Goal: Task Accomplishment & Management: Manage account settings

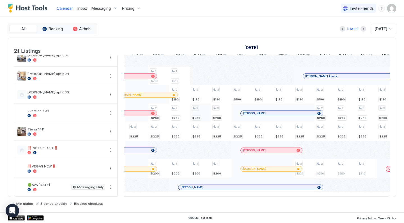
scroll to position [252, 0]
click at [134, 8] on div "Pricing" at bounding box center [132, 9] width 24 height 10
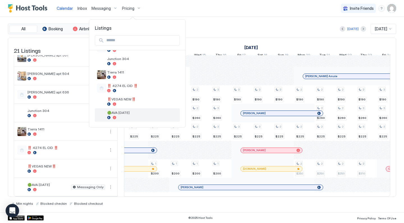
scroll to position [228, 0]
click at [129, 116] on div at bounding box center [142, 117] width 70 height 3
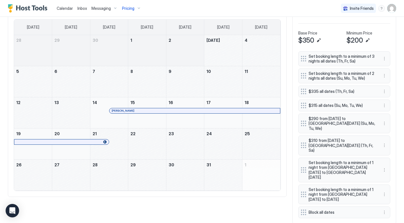
scroll to position [169, 0]
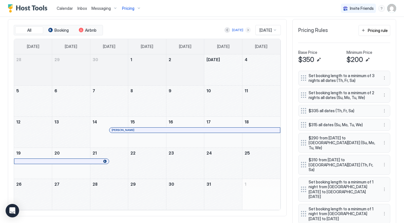
click at [245, 30] on button "Next month" at bounding box center [248, 30] width 6 height 6
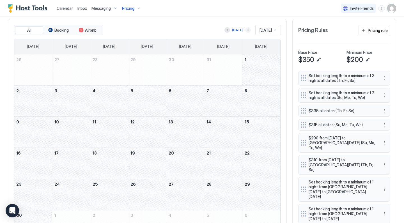
click at [245, 31] on button "Next month" at bounding box center [248, 30] width 6 height 6
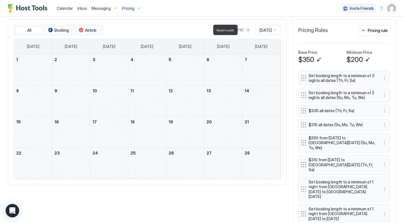
click at [245, 31] on button "Next month" at bounding box center [248, 30] width 6 height 6
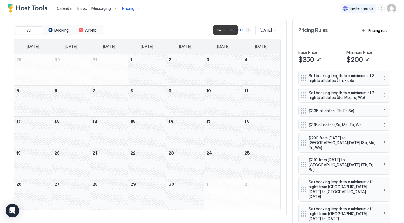
click at [245, 31] on button "Next month" at bounding box center [248, 30] width 6 height 6
click at [245, 30] on button "Next month" at bounding box center [248, 30] width 6 height 6
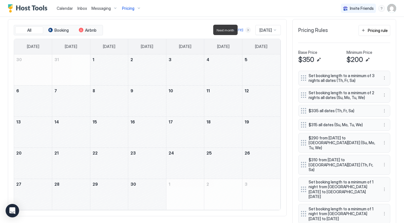
click at [245, 30] on button "Next month" at bounding box center [248, 30] width 6 height 6
click at [134, 10] on div "Pricing" at bounding box center [132, 9] width 24 height 10
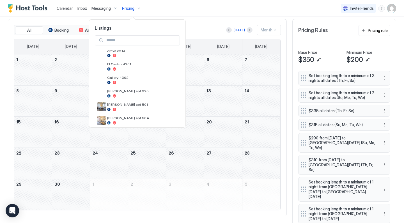
scroll to position [149, 0]
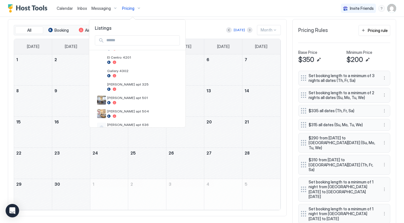
click at [181, 28] on div at bounding box center [202, 111] width 404 height 223
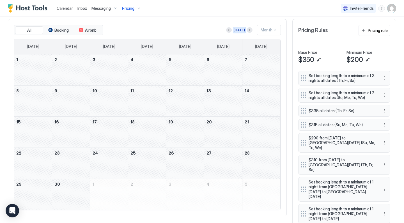
click at [241, 29] on div "[DATE]" at bounding box center [239, 30] width 11 height 5
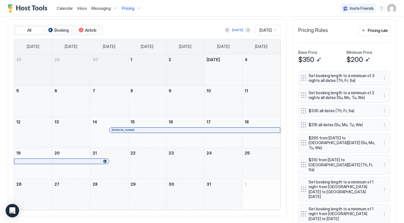
click at [111, 10] on div "Messaging" at bounding box center [104, 9] width 31 height 10
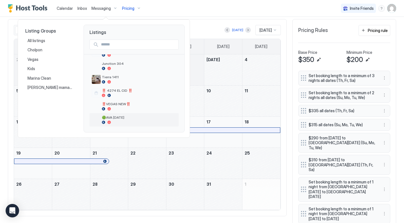
scroll to position [228, 0]
click at [115, 118] on span "🟢AVA [DATE]" at bounding box center [139, 117] width 75 height 4
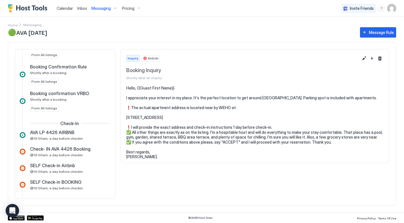
scroll to position [90, 0]
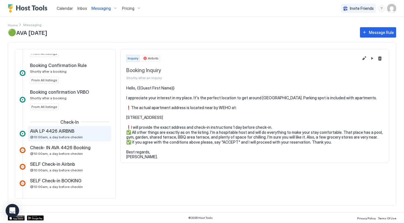
click at [77, 135] on div "AVA LP 4426 AIRBNB @10:00am, a day before checkin" at bounding box center [65, 133] width 71 height 11
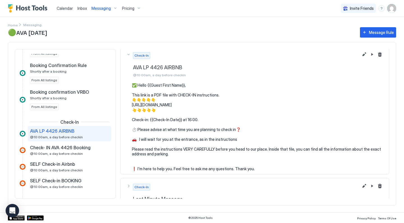
scroll to position [5, 0]
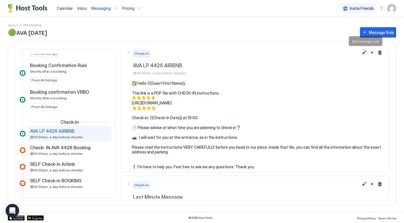
click at [364, 51] on button "Edit message rule" at bounding box center [364, 52] width 7 height 7
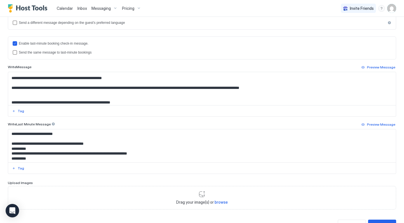
scroll to position [52, 0]
click at [51, 54] on div "Send the same message to last-minute bookings" at bounding box center [205, 53] width 373 height 4
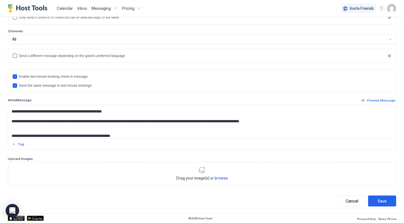
click at [51, 129] on textarea "**********" at bounding box center [202, 121] width 388 height 33
paste textarea "**********"
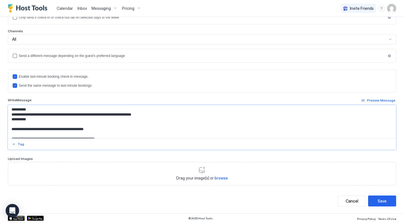
scroll to position [4, 0]
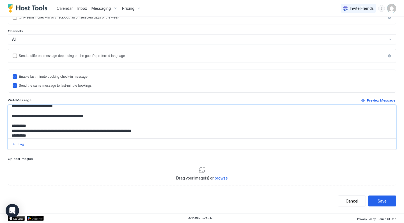
drag, startPoint x: 168, startPoint y: 131, endPoint x: 10, endPoint y: 129, distance: 158.9
click at [10, 129] on textarea "**********" at bounding box center [202, 121] width 388 height 33
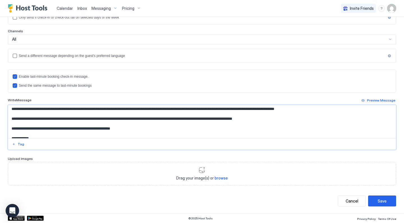
scroll to position [65, 0]
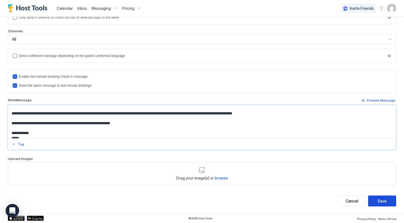
type textarea "**********"
click at [378, 202] on div "Save" at bounding box center [382, 201] width 9 height 6
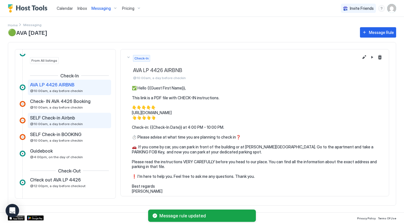
scroll to position [145, 0]
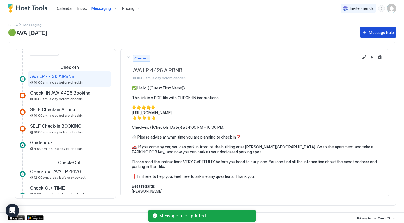
click at [372, 34] on div "Message Rule" at bounding box center [381, 32] width 25 height 6
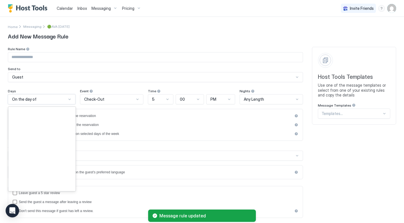
click at [53, 98] on div "On the day of" at bounding box center [39, 99] width 54 height 5
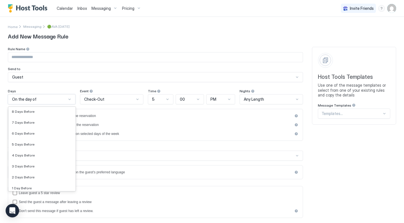
click at [96, 100] on span "Check-Out" at bounding box center [94, 99] width 20 height 5
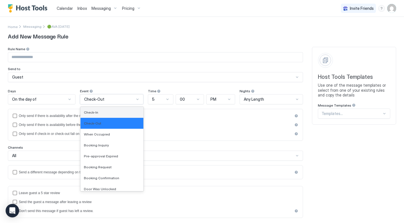
click at [92, 112] on span "Check-In" at bounding box center [91, 112] width 14 height 4
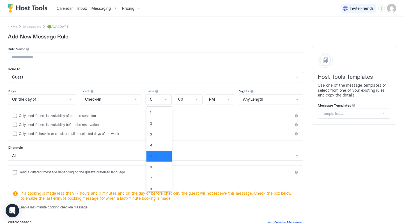
click at [155, 100] on div "5" at bounding box center [156, 99] width 13 height 5
click at [157, 122] on div "2" at bounding box center [159, 123] width 19 height 4
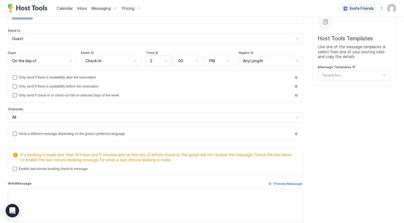
scroll to position [39, 0]
click at [28, 166] on div "Enable last-minute booking check-in message." at bounding box center [159, 168] width 280 height 4
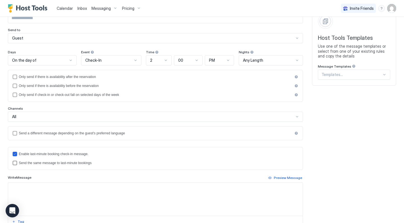
click at [28, 164] on div "Send the same message to last-minute bookings" at bounding box center [159, 163] width 280 height 4
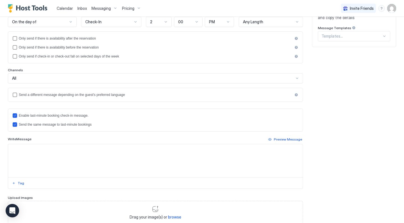
scroll to position [78, 0]
click at [32, 158] on textarea "Input Field" at bounding box center [155, 160] width 295 height 33
paste textarea "**********"
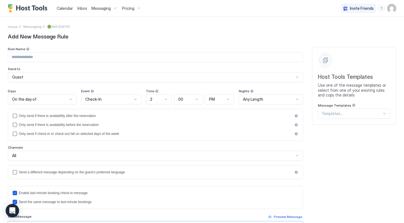
scroll to position [2, 0]
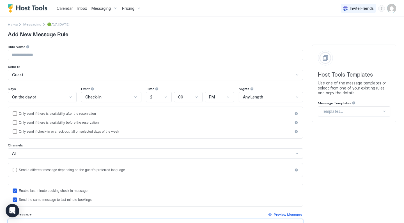
type textarea "**********"
click at [62, 54] on input "Input Field" at bounding box center [155, 55] width 295 height 10
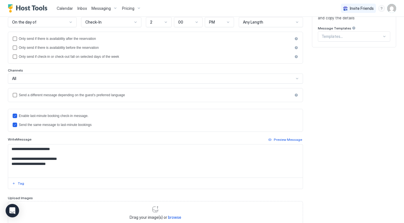
scroll to position [30, 0]
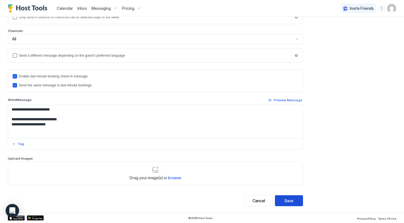
type input "********"
click at [289, 205] on button "Save" at bounding box center [289, 201] width 28 height 11
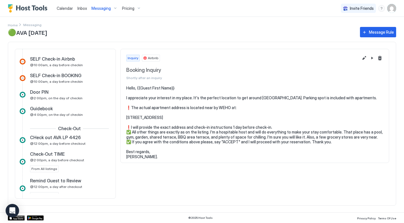
scroll to position [209, 0]
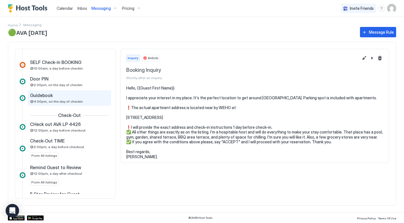
click at [76, 98] on div "Guidebook" at bounding box center [65, 96] width 71 height 6
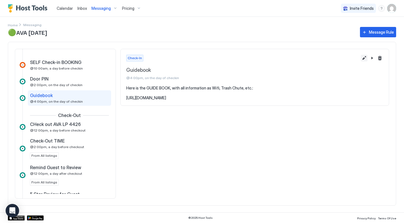
click at [363, 57] on button "Edit message rule" at bounding box center [364, 58] width 7 height 7
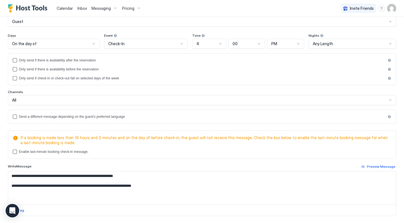
scroll to position [56, 0]
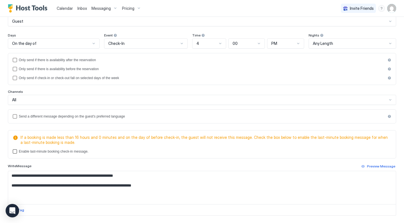
click at [63, 152] on div "Enable last-minute booking check-in message." at bounding box center [205, 152] width 373 height 4
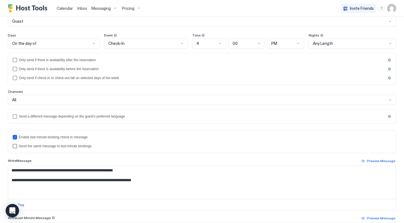
click at [56, 146] on div "Send the same message to last-minute bookings" at bounding box center [205, 146] width 373 height 4
drag, startPoint x: 173, startPoint y: 181, endPoint x: 2, endPoint y: 180, distance: 171.5
click at [2, 180] on div "**********" at bounding box center [202, 117] width 404 height 313
paste textarea "**********"
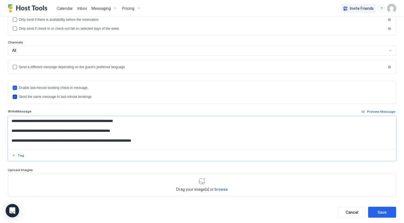
scroll to position [105, 0]
drag, startPoint x: 141, startPoint y: 131, endPoint x: 2, endPoint y: 124, distance: 139.6
click at [2, 124] on div "**********" at bounding box center [202, 68] width 404 height 313
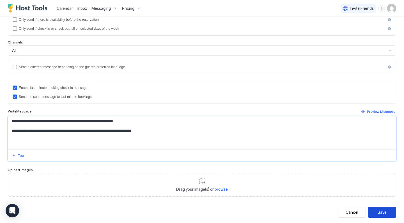
type textarea "**********"
click at [379, 214] on div "Save" at bounding box center [382, 212] width 9 height 6
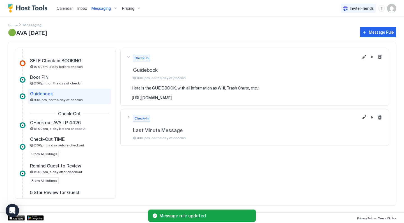
scroll to position [212, 0]
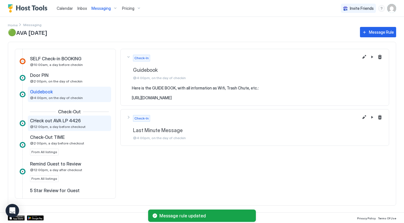
click at [74, 124] on div "CHeck out AVA LP 4426 @12:00pm, a day before checkout" at bounding box center [65, 123] width 71 height 11
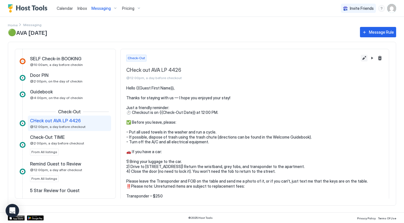
click at [366, 55] on button "Edit message rule" at bounding box center [364, 58] width 7 height 7
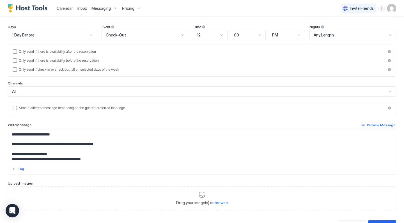
scroll to position [64, 0]
click at [74, 153] on textarea "**********" at bounding box center [202, 146] width 388 height 33
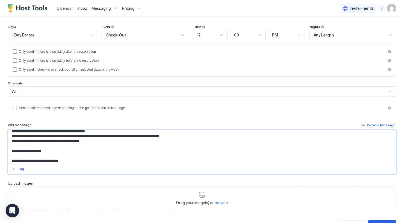
scroll to position [84, 0]
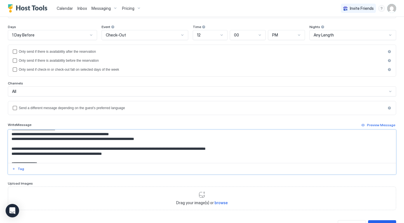
paste textarea "**********"
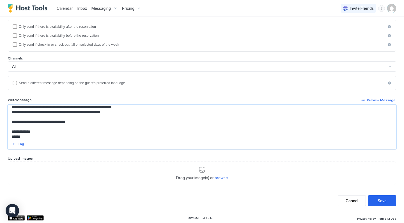
scroll to position [89, 0]
type textarea "**********"
click at [376, 202] on button "Save" at bounding box center [382, 201] width 28 height 11
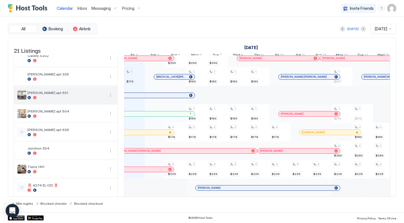
scroll to position [168, 0]
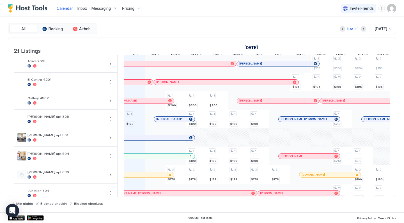
click at [114, 8] on div "Messaging" at bounding box center [104, 9] width 31 height 10
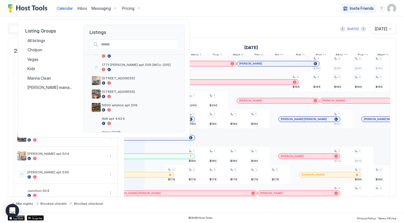
scroll to position [54, 0]
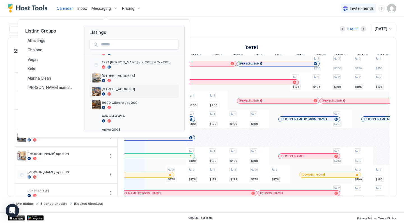
click at [118, 94] on div at bounding box center [139, 93] width 75 height 3
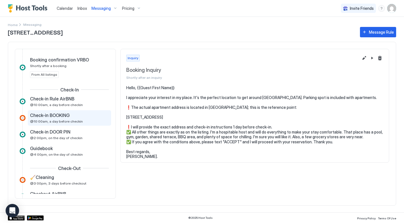
scroll to position [123, 0]
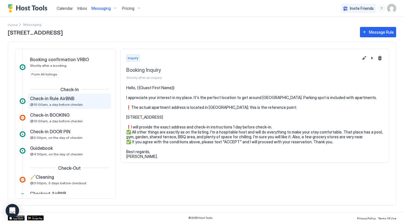
click at [65, 104] on span "@10:00am, a day before checkin" at bounding box center [56, 104] width 53 height 4
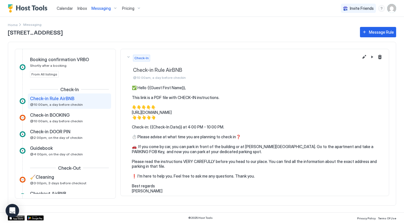
drag, startPoint x: 131, startPoint y: 85, endPoint x: 185, endPoint y: 192, distance: 119.9
click at [185, 192] on section "✅ Hello {{Guest First Name}}, This link is a PDF file with CHECK-IN instruction…" at bounding box center [255, 142] width 268 height 114
copy pre "✅ Hello {{Guest First Name}}, This link is a PDF file with CHECK-IN instruction…"
click at [77, 132] on div "Check-in DOOR PIN" at bounding box center [65, 132] width 71 height 6
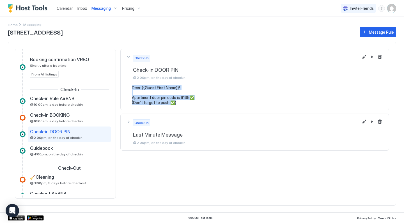
drag, startPoint x: 182, startPoint y: 101, endPoint x: 129, endPoint y: 89, distance: 54.2
click at [129, 89] on div "Dear {{Guest First Name}}! Apartment door pin code is 6135✅ (Don't forget to pu…" at bounding box center [254, 95] width 257 height 20
copy pre "Dear {{Guest First Name}}! Apartment door pin code is 6135✅ (Don't forget to pu…"
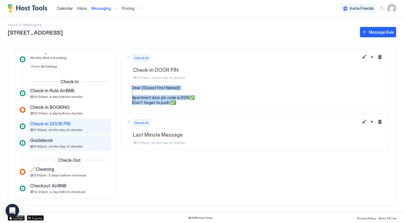
scroll to position [131, 0]
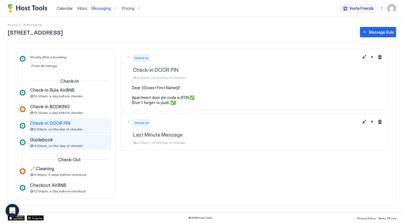
click at [75, 143] on div "Guidebook @4:00pm, on the day of checkin" at bounding box center [65, 142] width 71 height 11
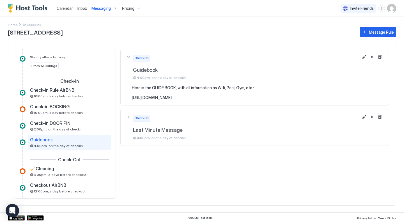
drag, startPoint x: 132, startPoint y: 86, endPoint x: 295, endPoint y: 100, distance: 163.9
click at [296, 101] on section "Here is the GUIDE BOOK, with all information as Wifi, Pool, Gym, etc.: https://…" at bounding box center [255, 95] width 268 height 20
copy pre "Here is the GUIDE BOOK, with all information as Wifi, Pool, Gym, etc.: https://…"
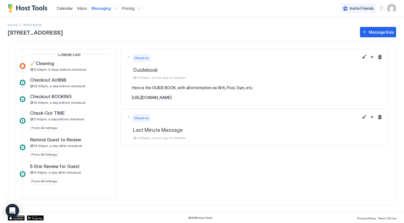
scroll to position [214, 0]
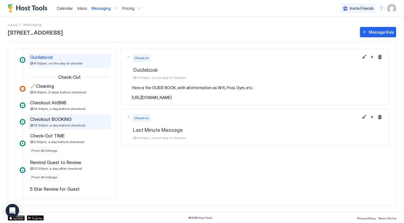
click at [70, 126] on span "@12:00pm, a day before checkout" at bounding box center [58, 125] width 56 height 4
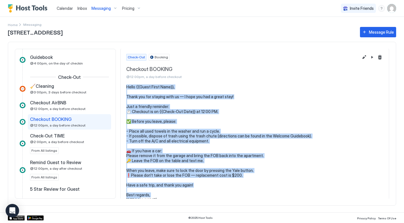
drag, startPoint x: 125, startPoint y: 85, endPoint x: 152, endPoint y: 199, distance: 116.6
click at [152, 199] on div "Inquiry Booking Inquiry Shortly after an inquiry Booking Request Booking Reques…" at bounding box center [202, 124] width 388 height 164
copy pre "Hello {{Guest First Name}}, Thank you for staying with us — I hope you had a gr…"
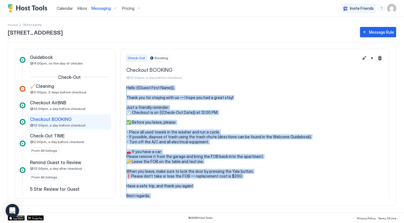
scroll to position [0, 0]
